Goal: Task Accomplishment & Management: Manage account settings

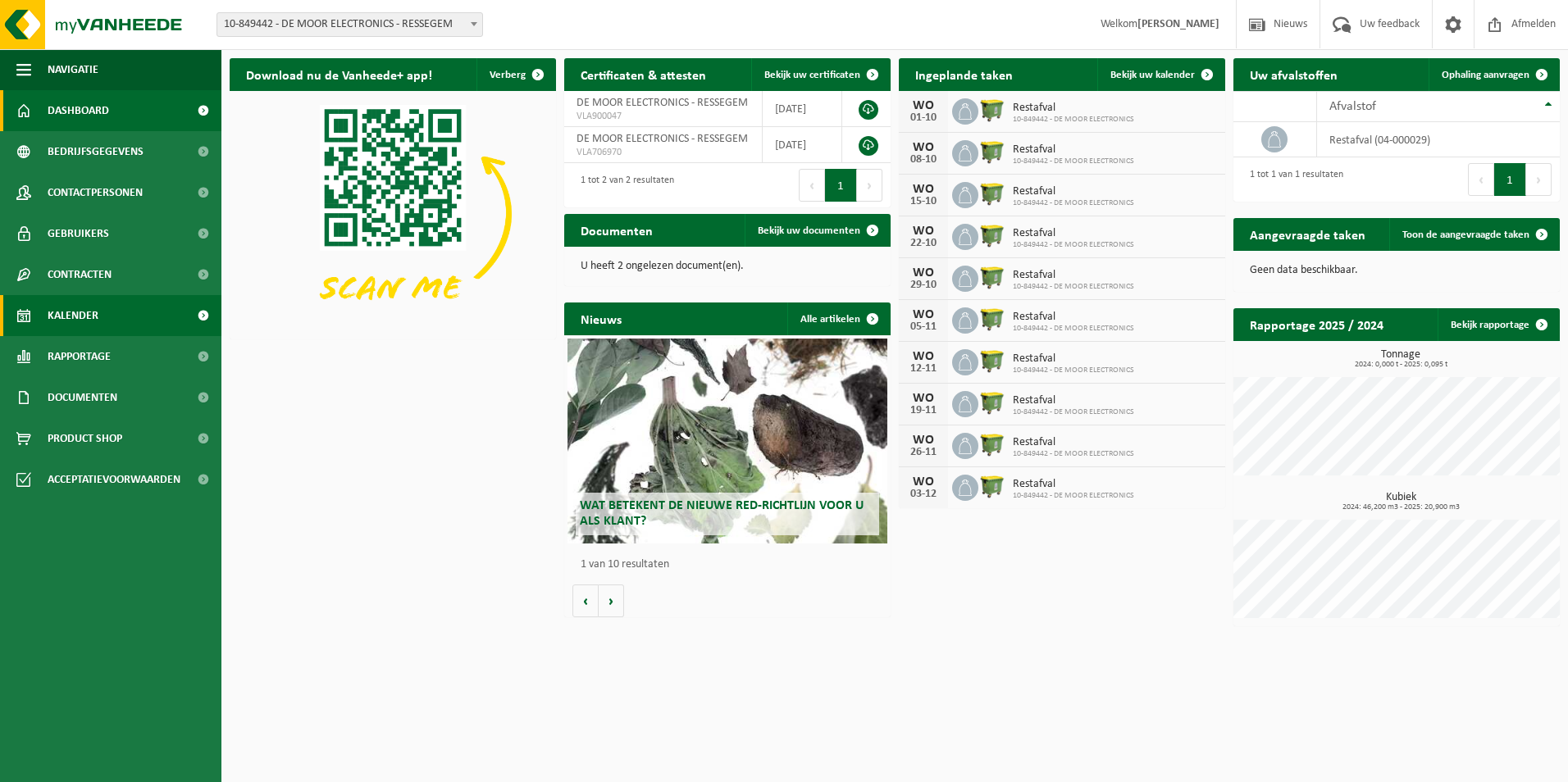
click at [105, 313] on link "Kalender" at bounding box center [111, 315] width 221 height 41
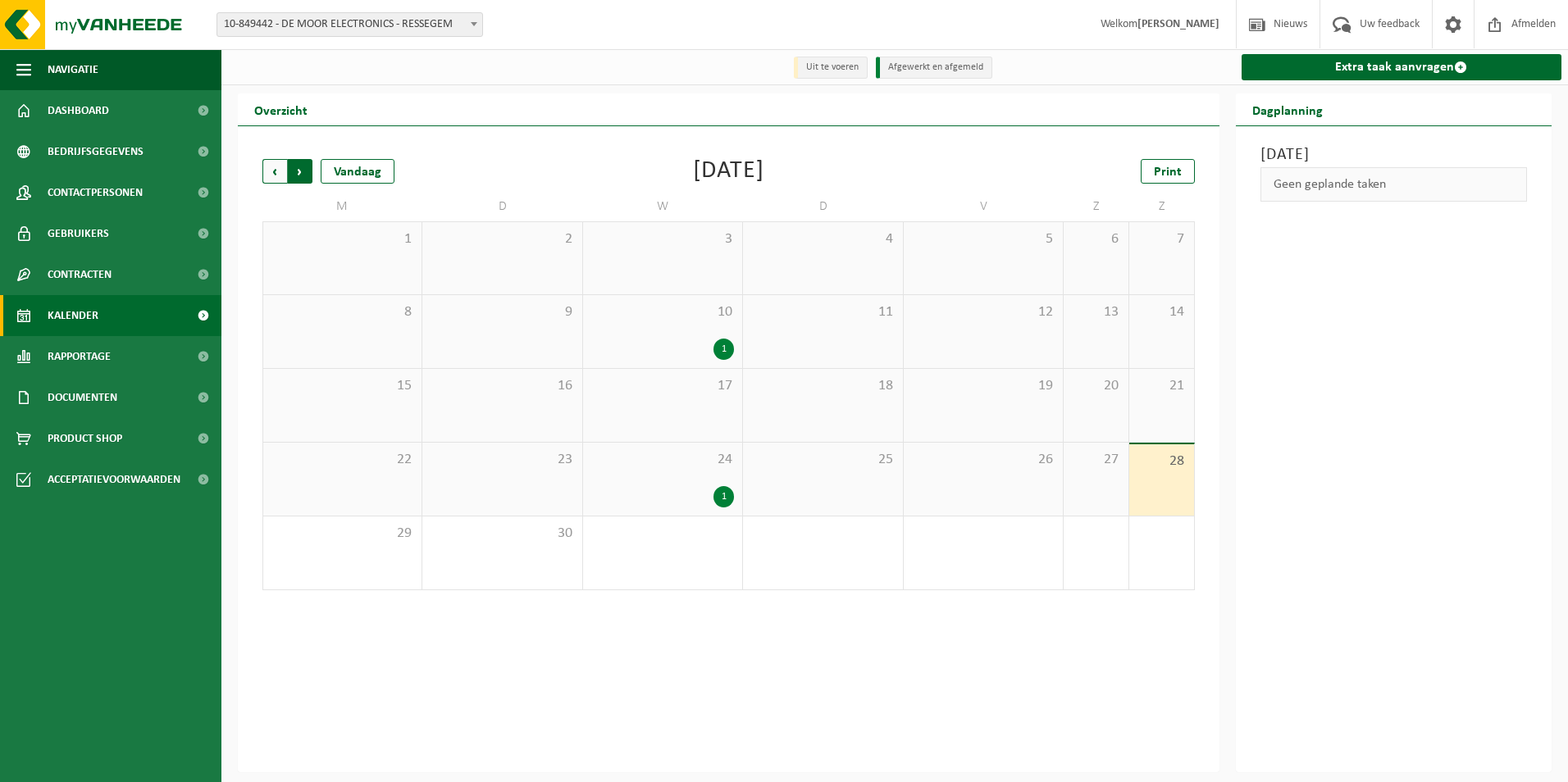
click at [275, 172] on span "Vorige" at bounding box center [274, 171] width 24 height 24
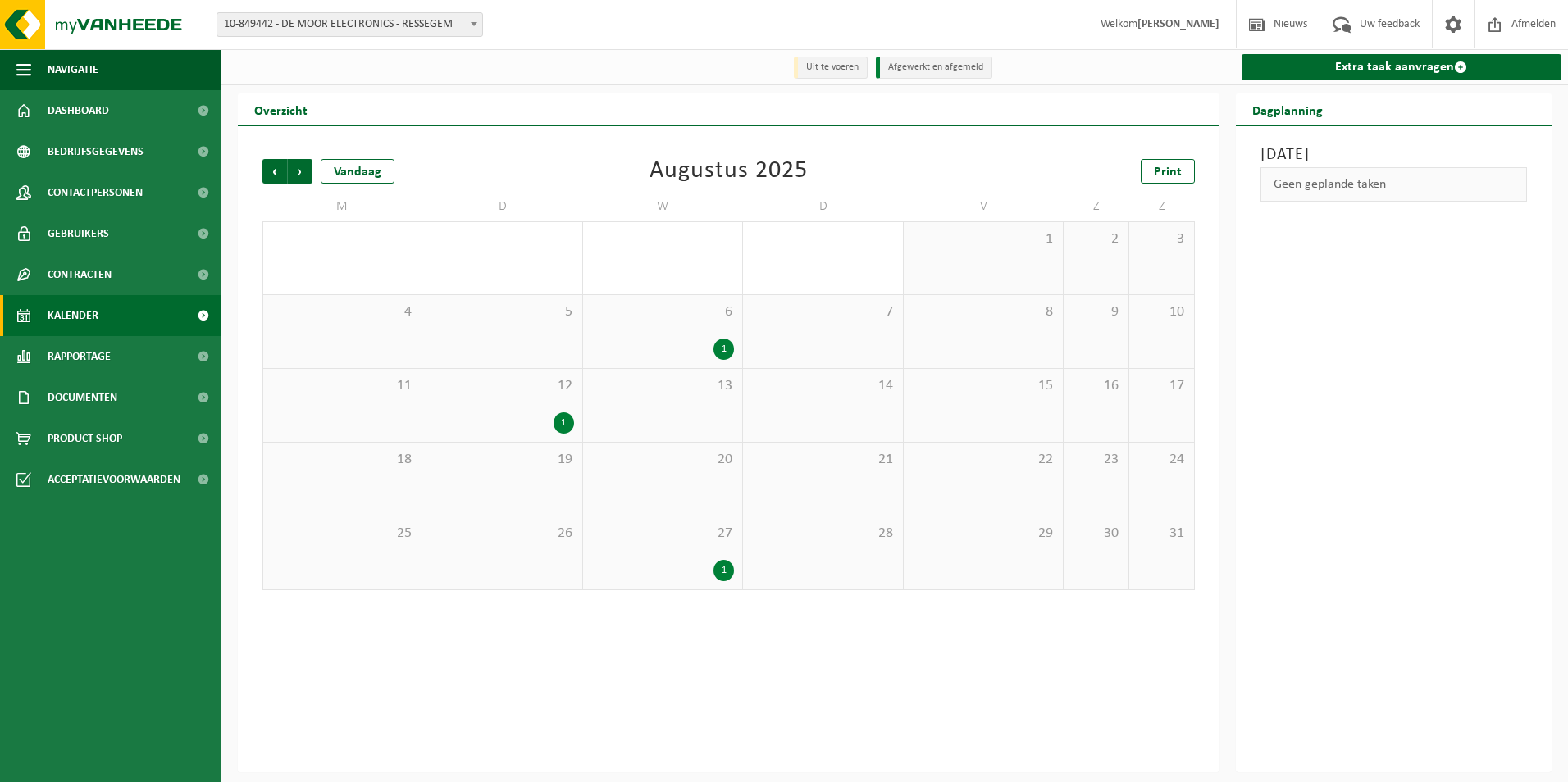
click at [705, 542] on span "27" at bounding box center [662, 533] width 143 height 18
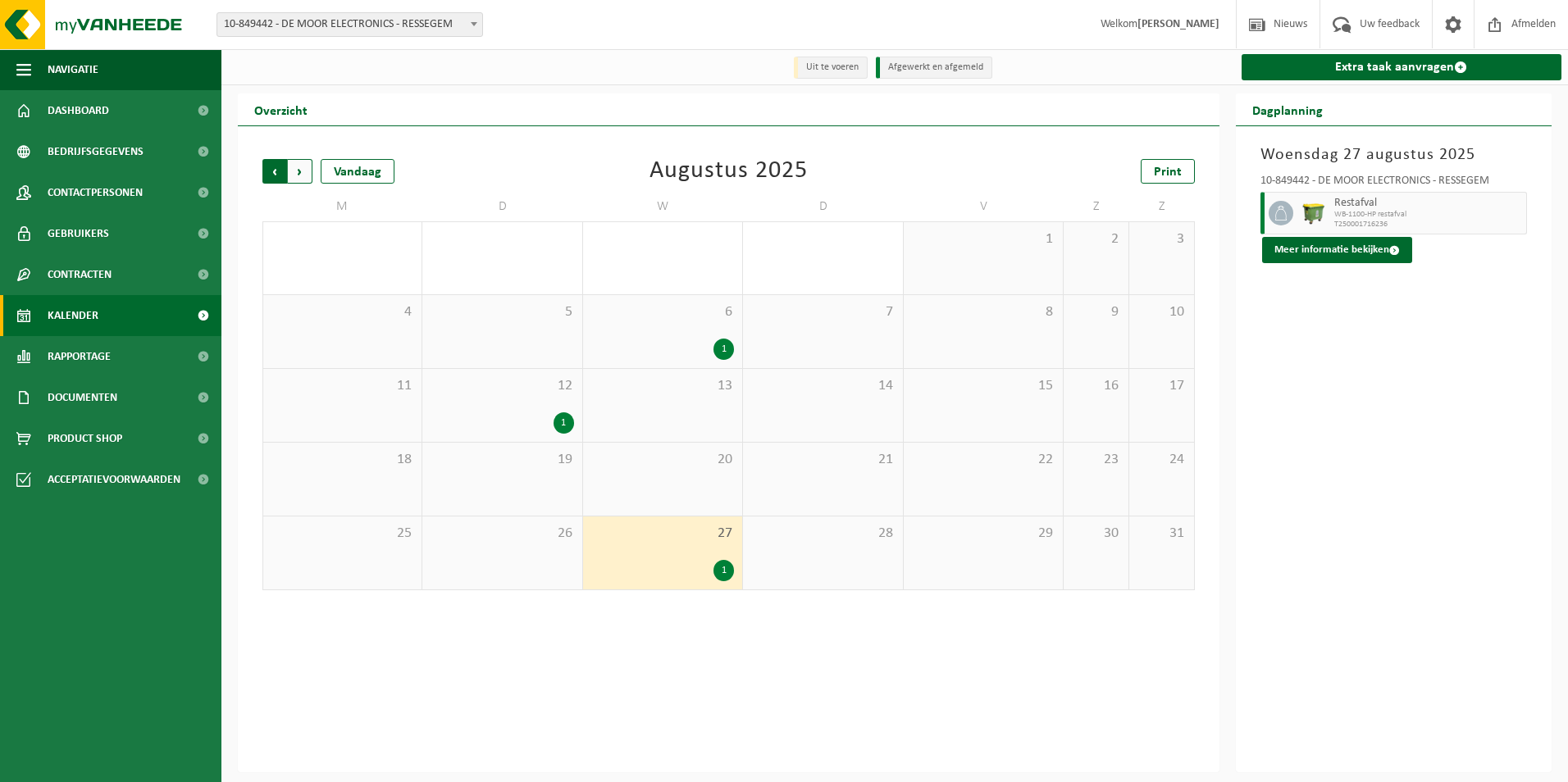
click at [300, 169] on span "Volgende" at bounding box center [300, 171] width 24 height 24
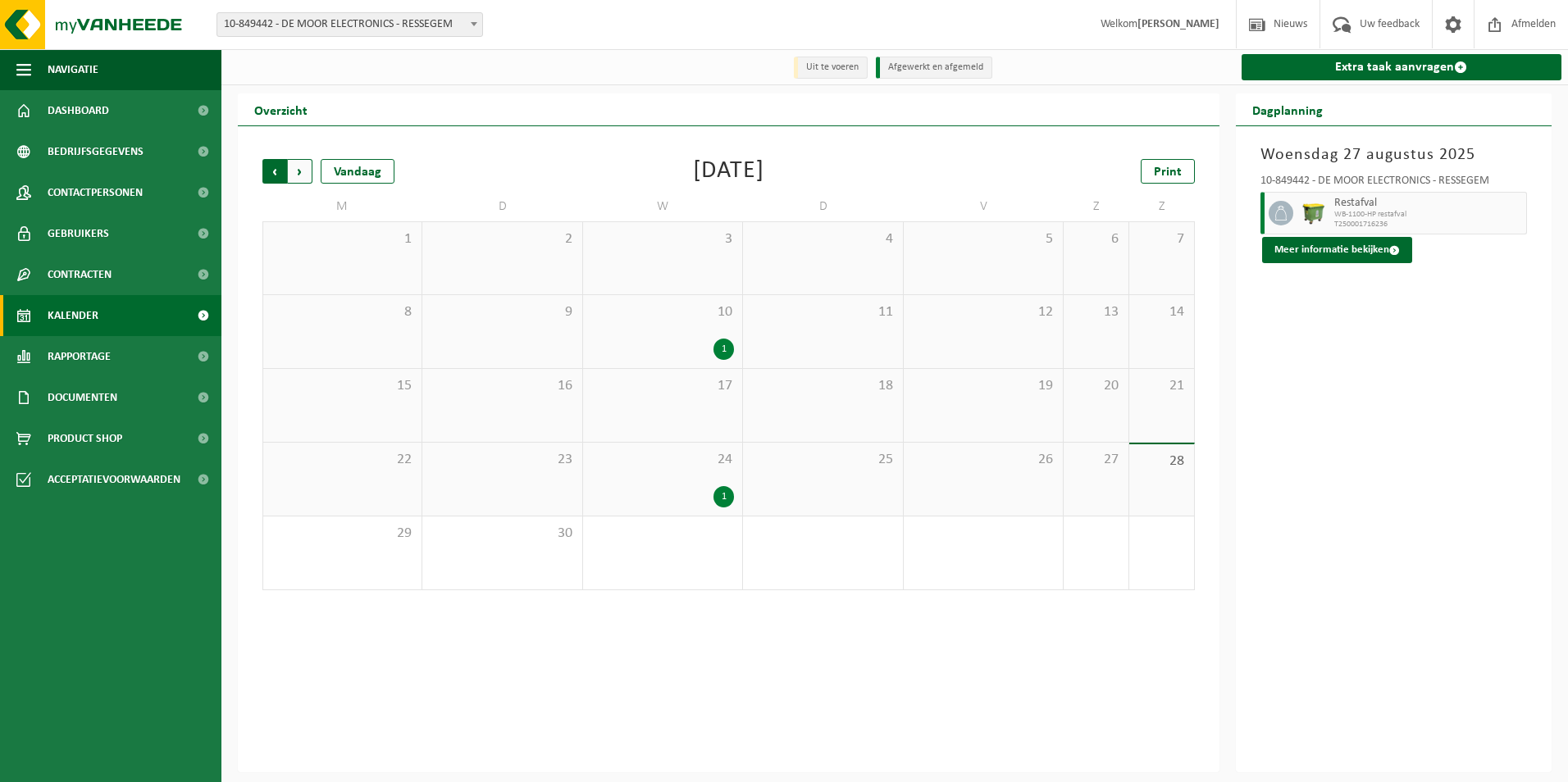
click at [299, 173] on span "Volgende" at bounding box center [300, 171] width 24 height 24
click at [720, 265] on div at bounding box center [723, 275] width 22 height 22
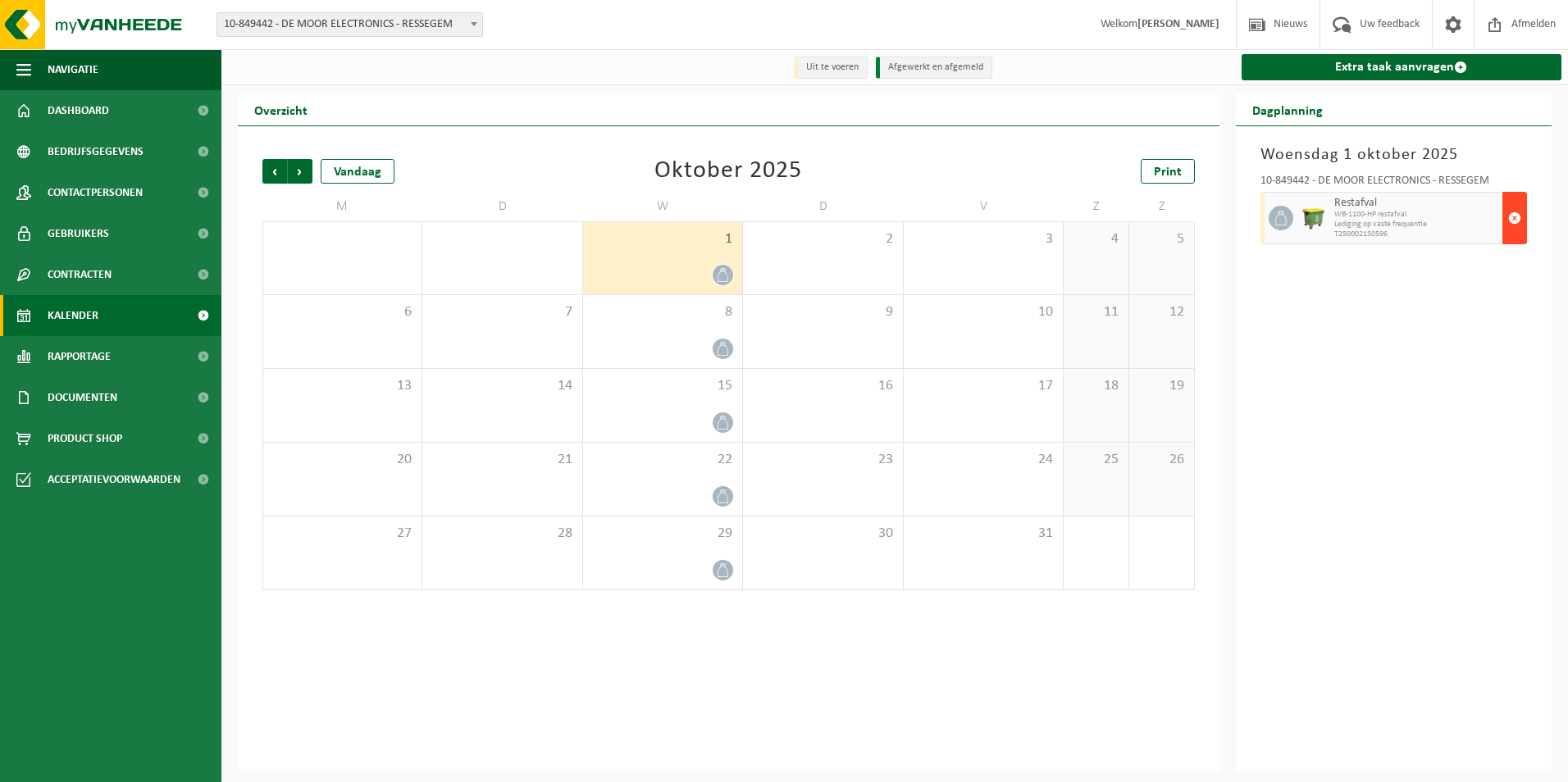
click at [1512, 221] on span "button" at bounding box center [1515, 218] width 14 height 33
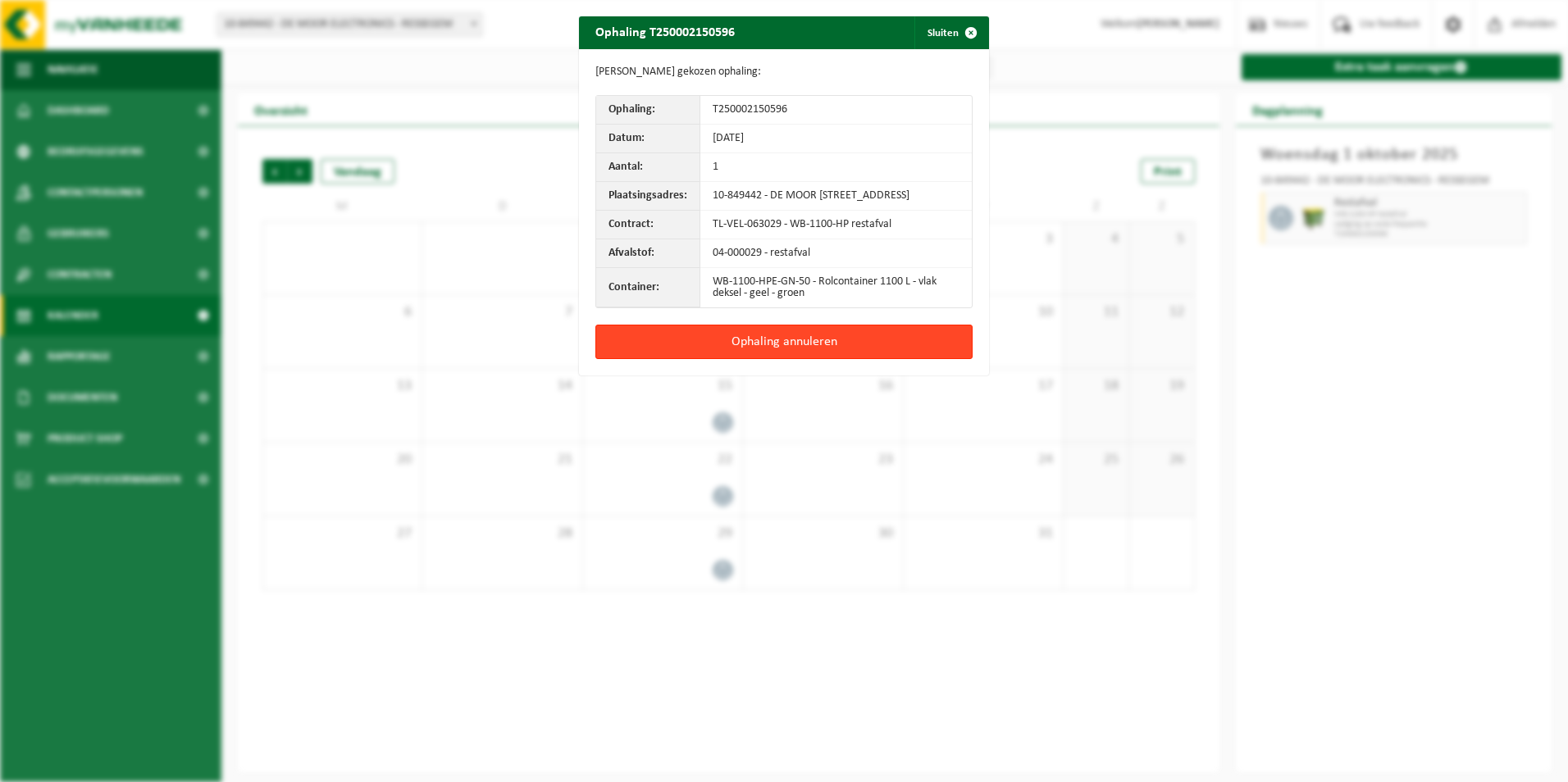
click at [767, 347] on button "Ophaling annuleren" at bounding box center [784, 342] width 377 height 35
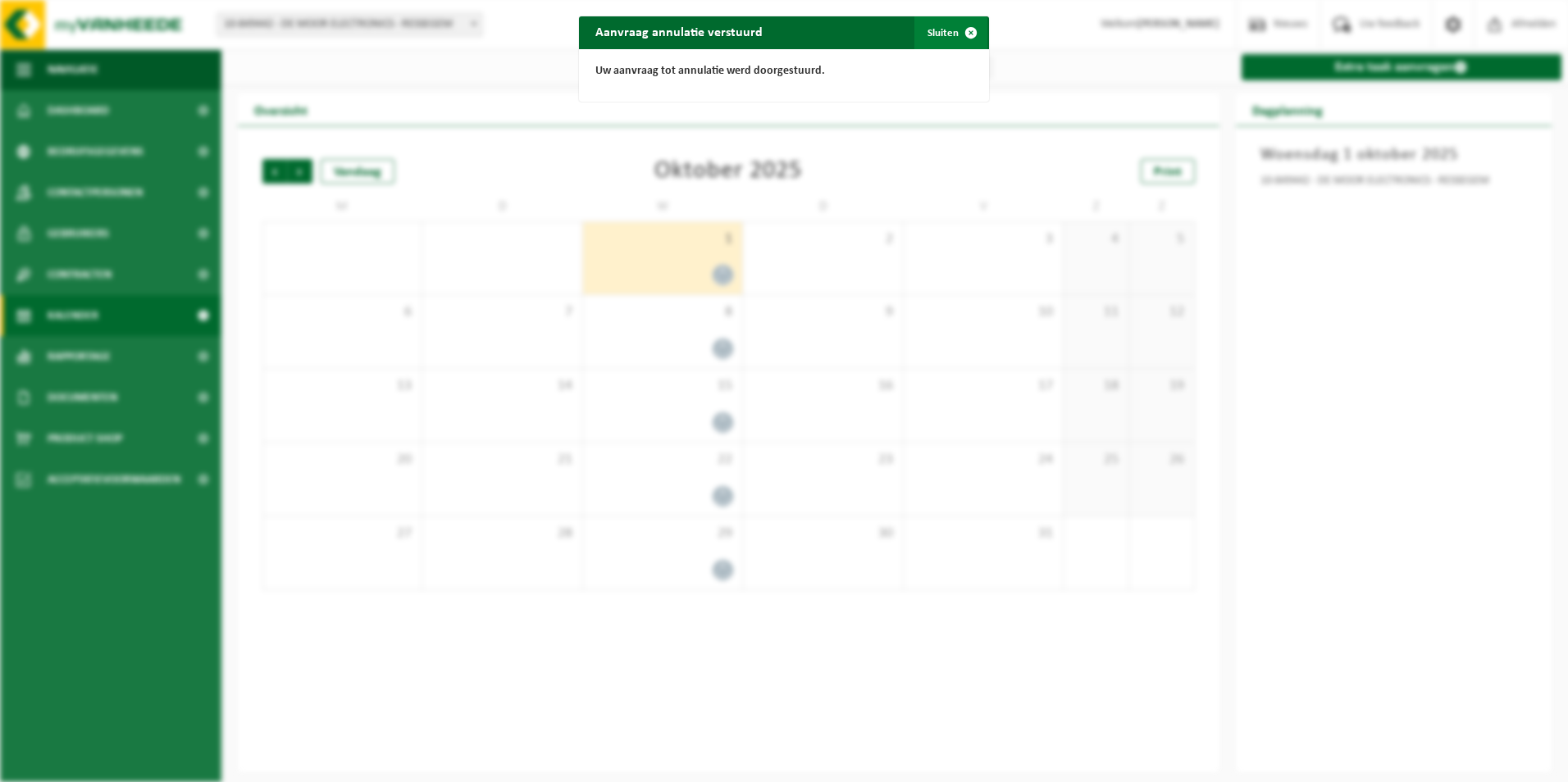
click at [967, 28] on span "button" at bounding box center [971, 32] width 33 height 33
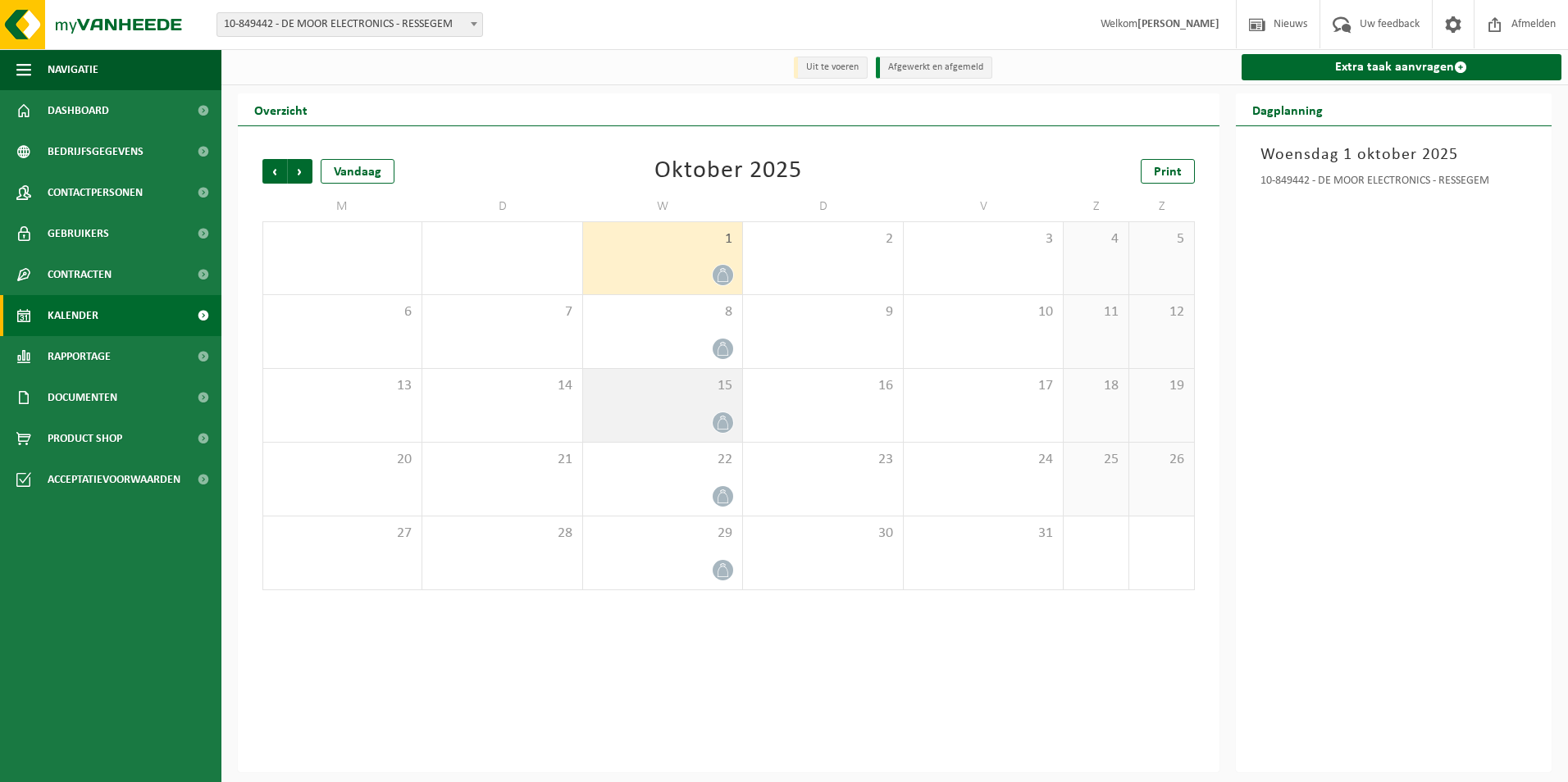
click at [720, 423] on icon at bounding box center [722, 423] width 14 height 14
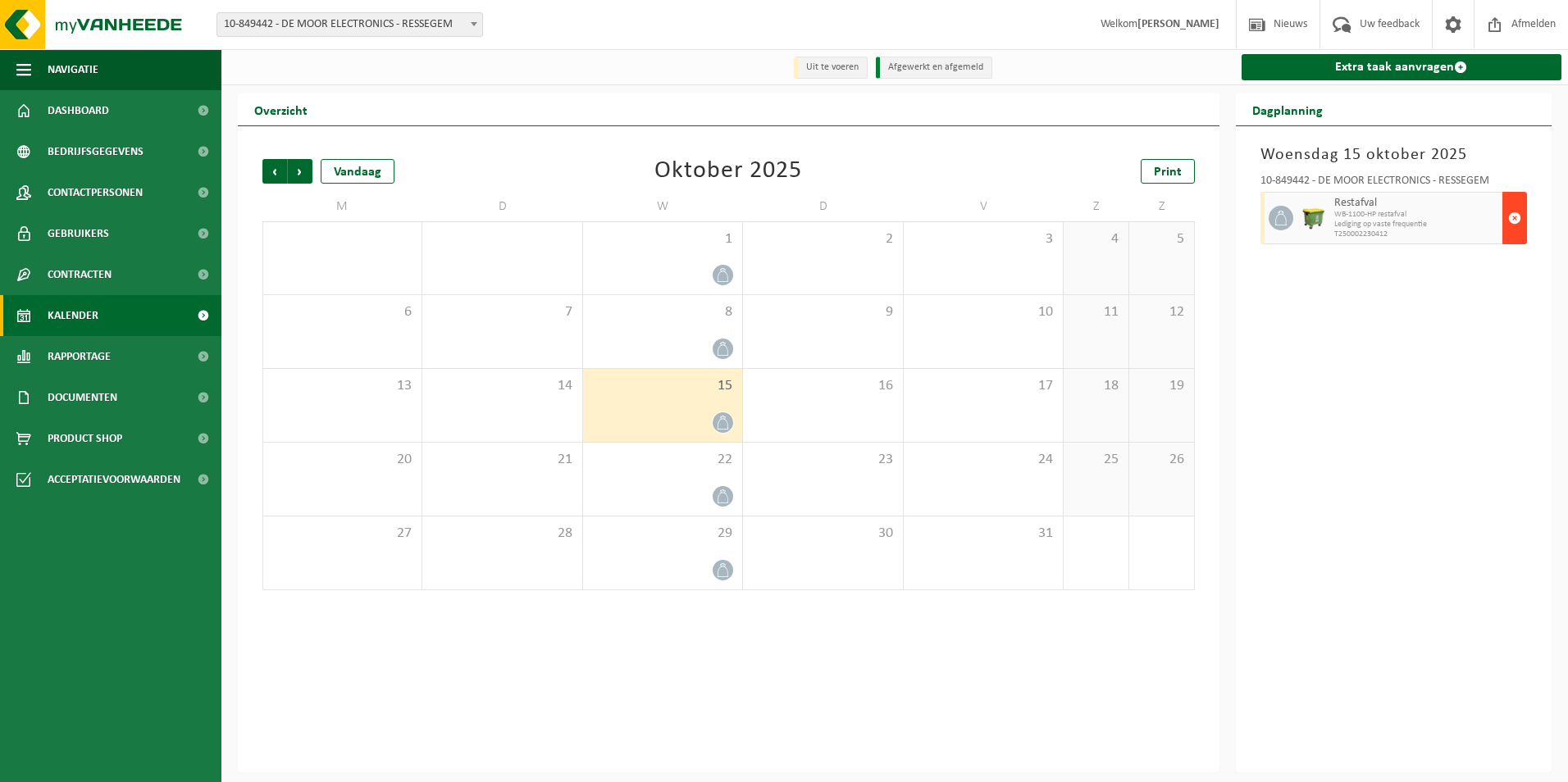
click at [1513, 218] on span "button" at bounding box center [1515, 218] width 14 height 33
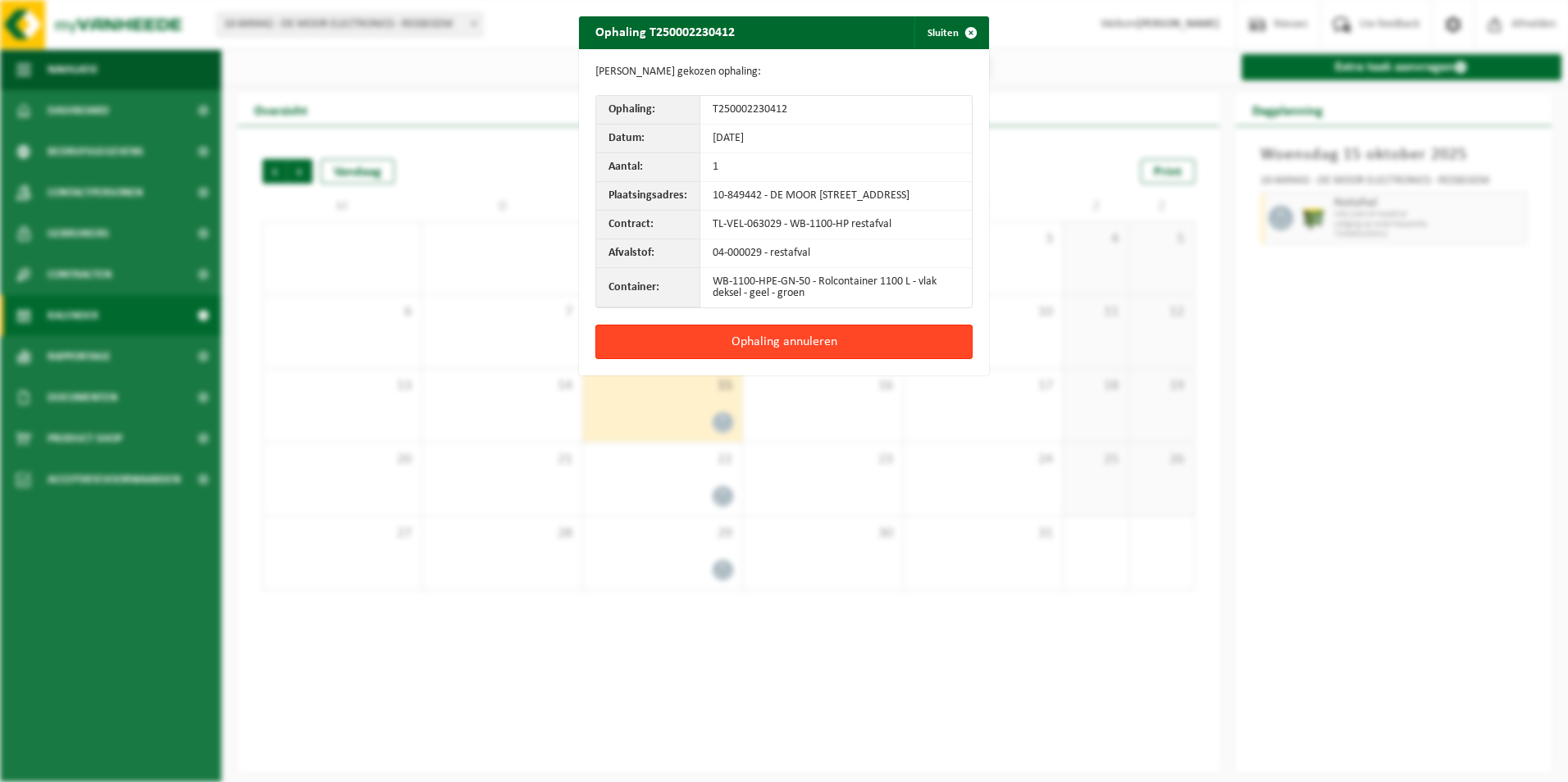
click at [792, 346] on button "Ophaling annuleren" at bounding box center [784, 342] width 377 height 35
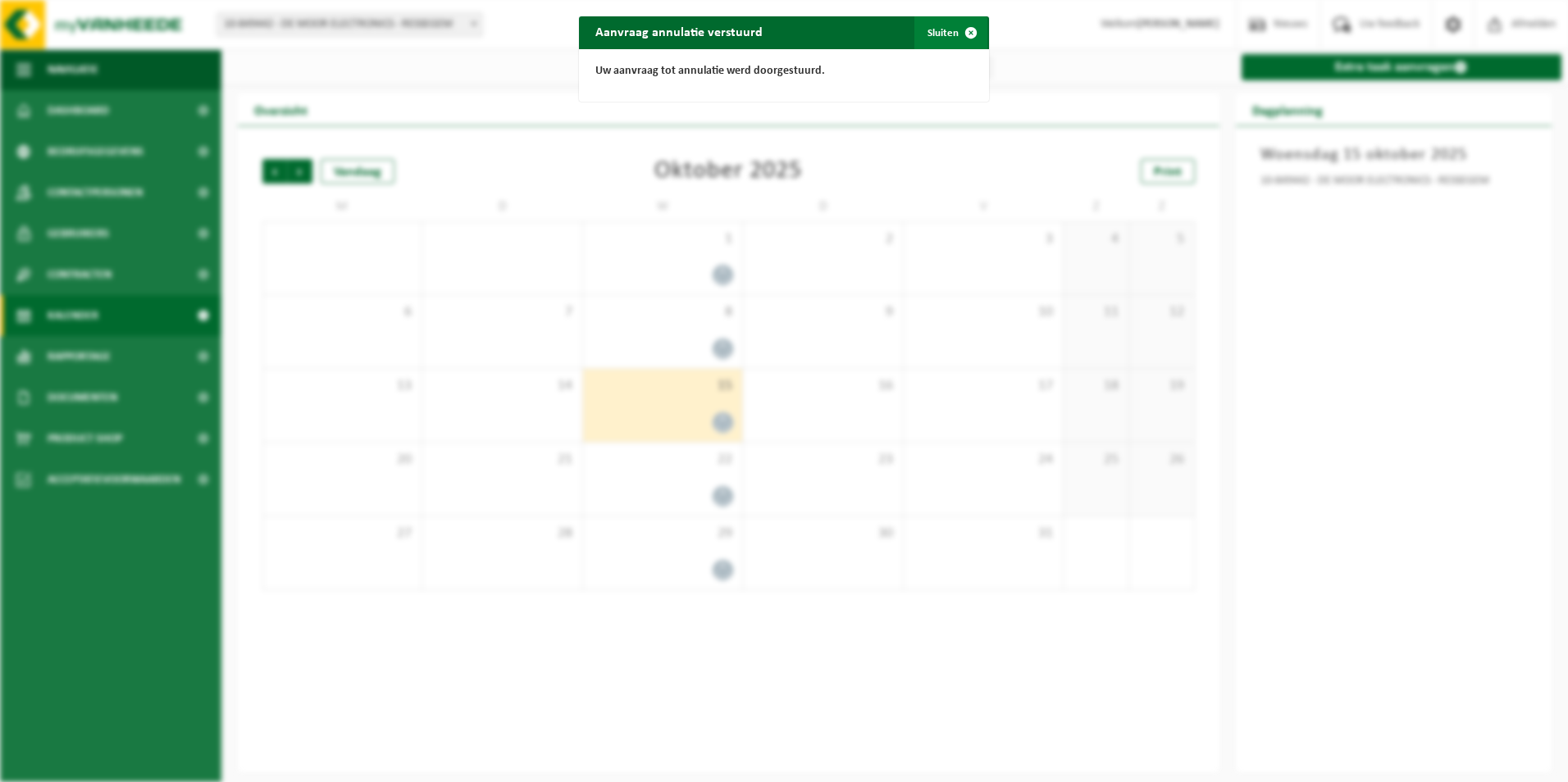
click at [965, 29] on span "button" at bounding box center [971, 32] width 33 height 33
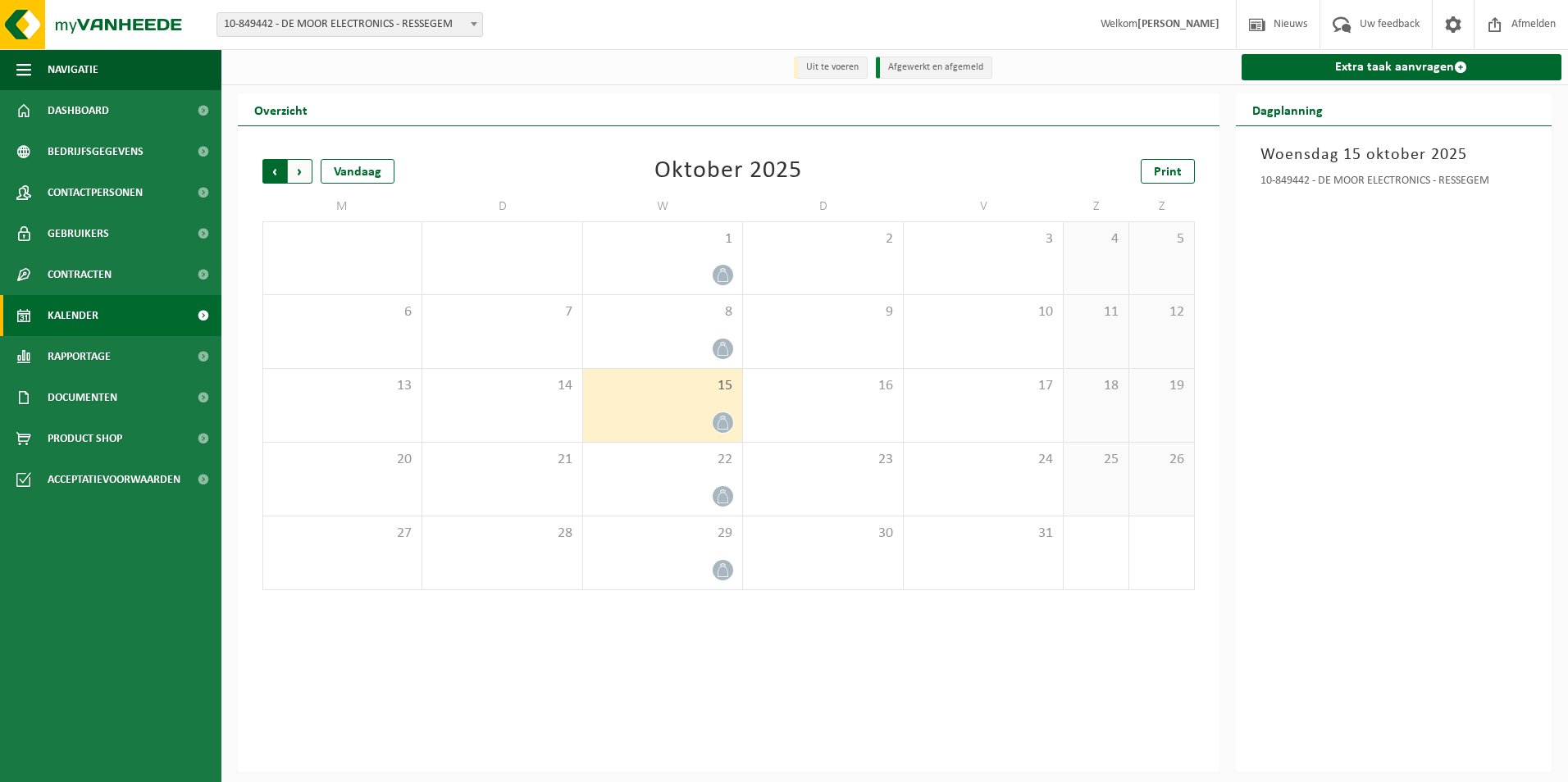
click at [300, 168] on span "Volgende" at bounding box center [300, 171] width 24 height 24
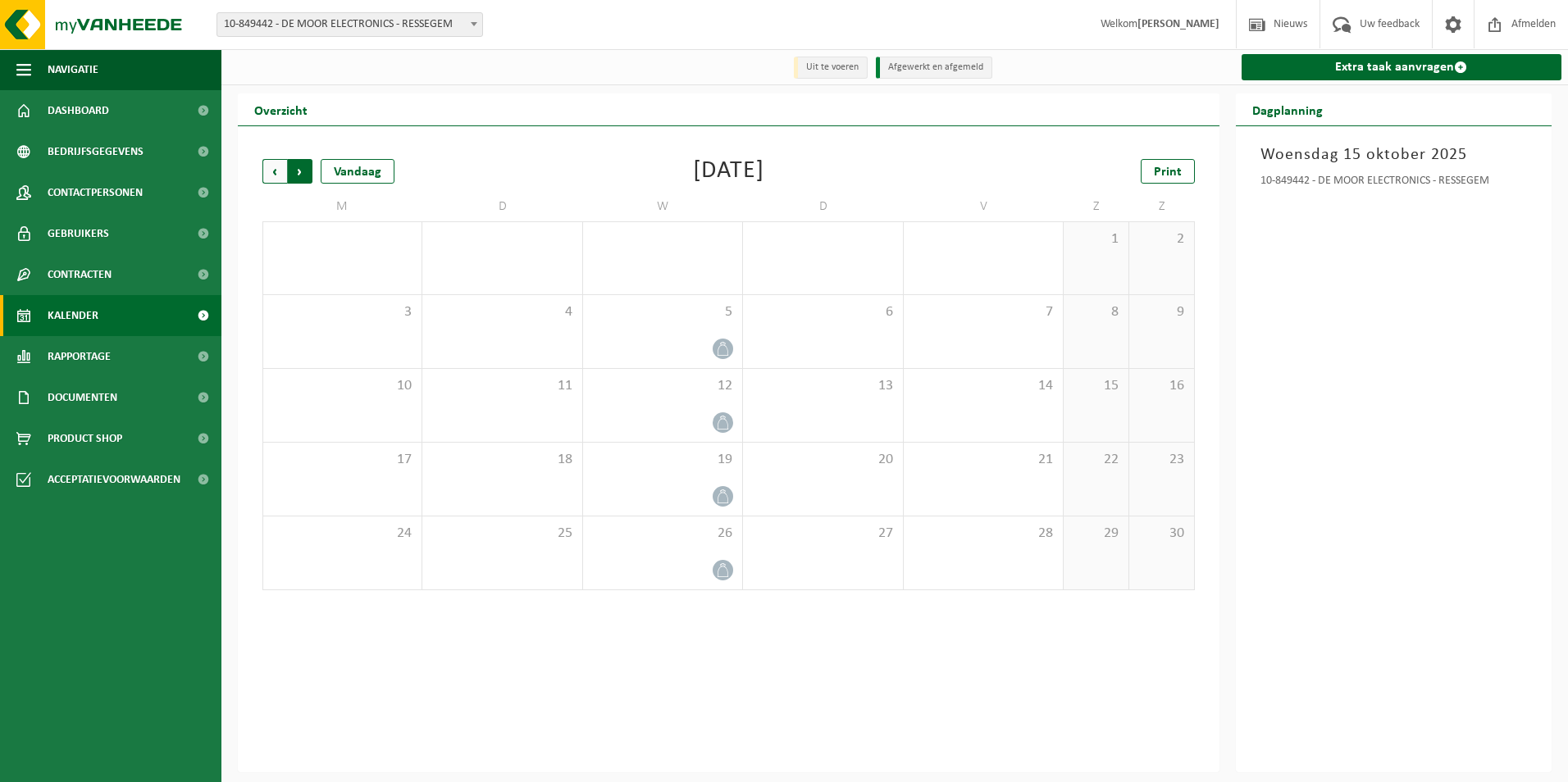
click at [276, 170] on span "Vorige" at bounding box center [274, 171] width 24 height 24
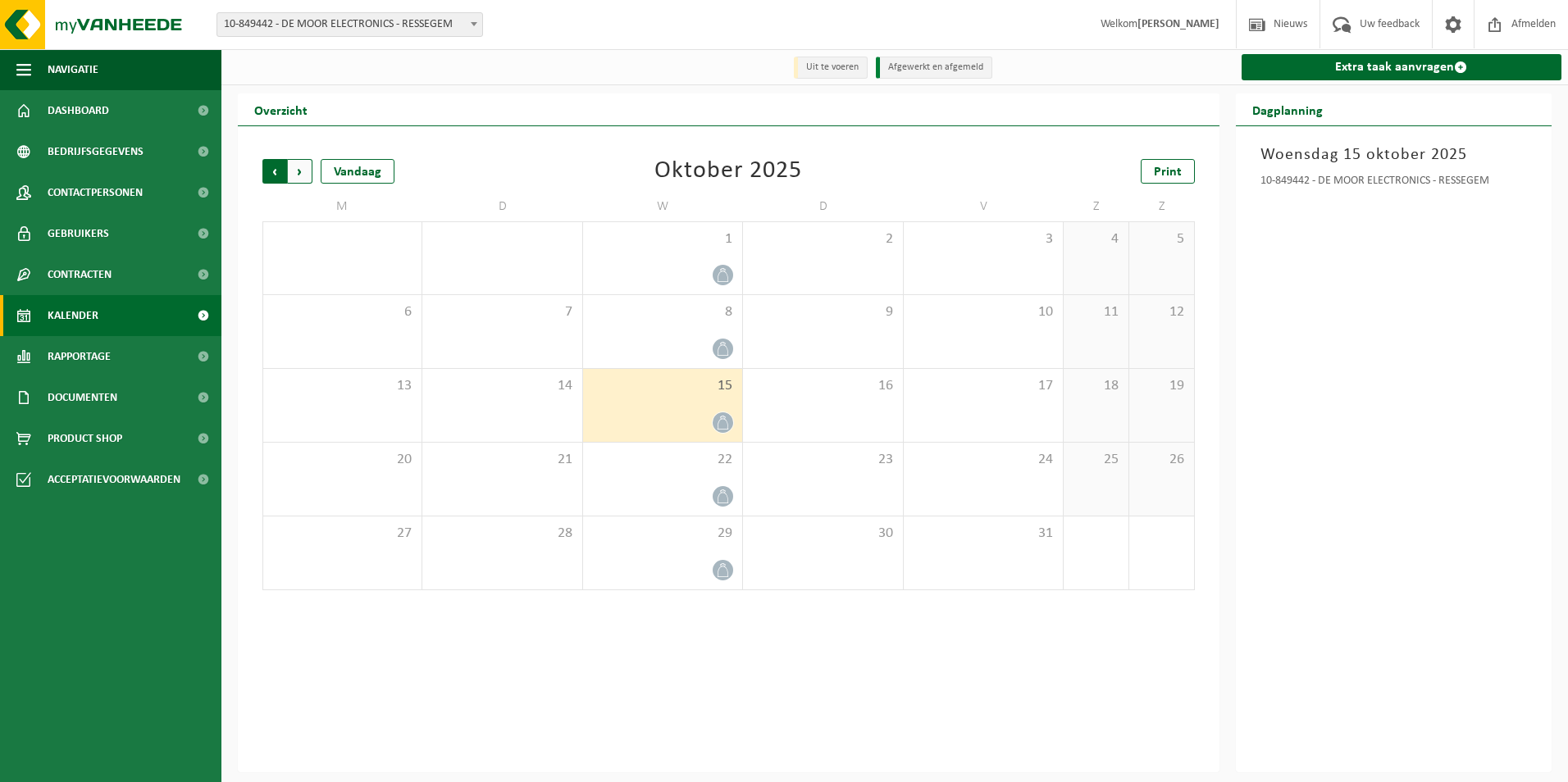
click at [302, 173] on span "Volgende" at bounding box center [300, 171] width 24 height 24
